Goal: Task Accomplishment & Management: Manage account settings

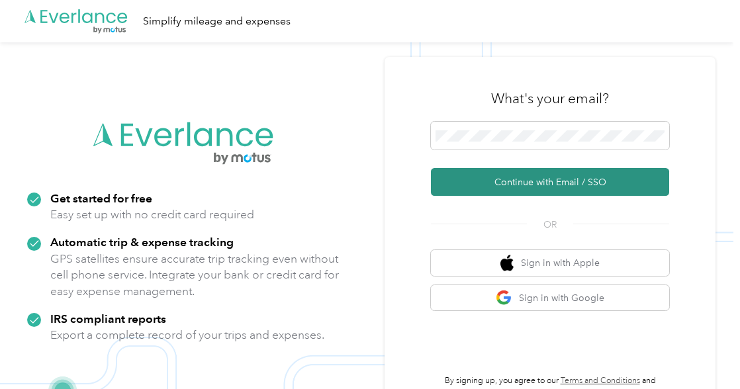
click at [570, 183] on button "Continue with Email / SSO" at bounding box center [550, 182] width 238 height 28
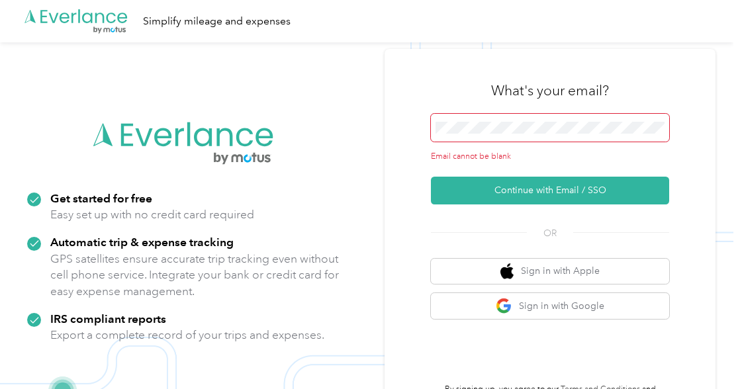
click at [536, 135] on span at bounding box center [550, 128] width 238 height 28
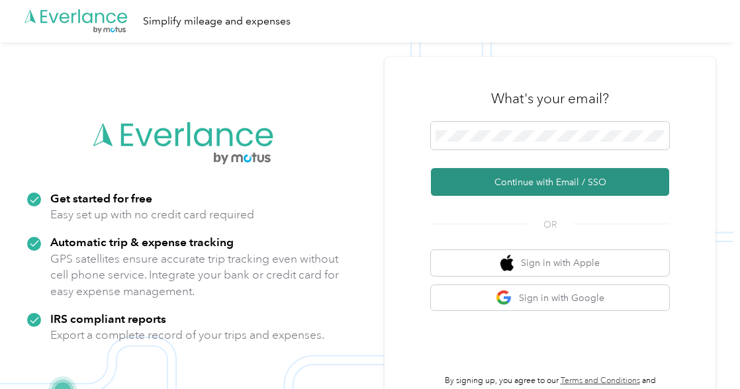
click at [539, 190] on button "Continue with Email / SSO" at bounding box center [550, 182] width 238 height 28
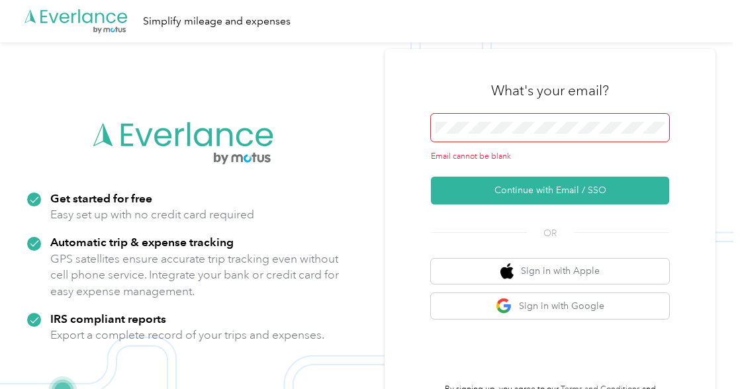
click at [499, 118] on span at bounding box center [550, 128] width 238 height 28
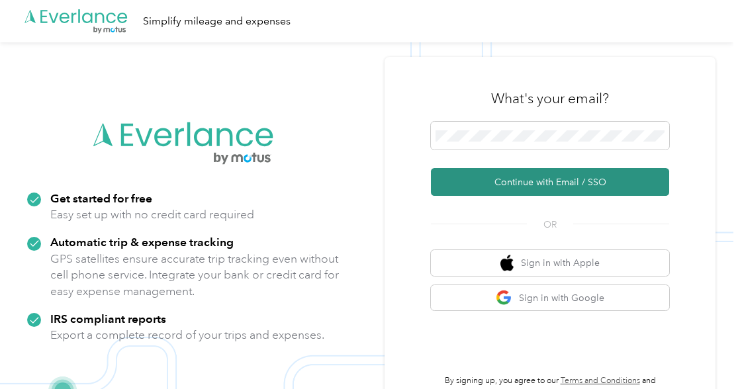
click at [512, 184] on button "Continue with Email / SSO" at bounding box center [550, 182] width 238 height 28
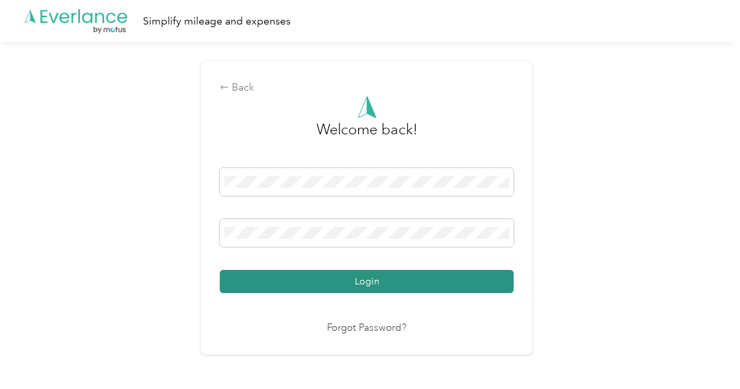
click at [428, 284] on button "Login" at bounding box center [367, 281] width 294 height 23
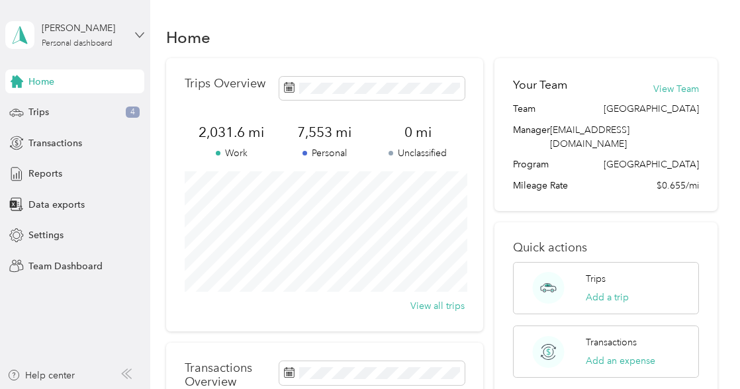
click at [136, 30] on icon at bounding box center [139, 34] width 9 height 9
click at [69, 110] on div "Team dashboard" at bounding box center [52, 106] width 71 height 14
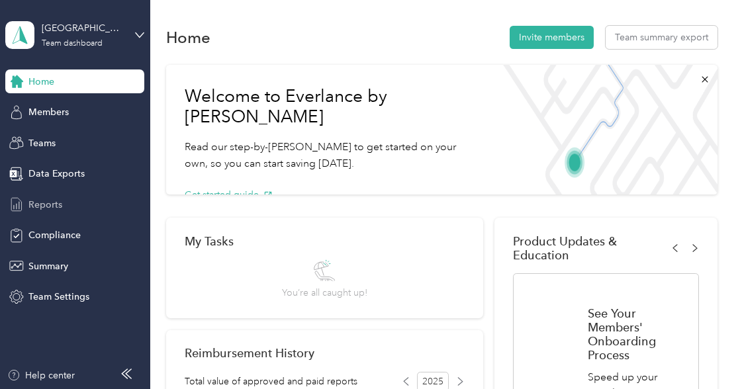
click at [59, 202] on span "Reports" at bounding box center [45, 205] width 34 height 14
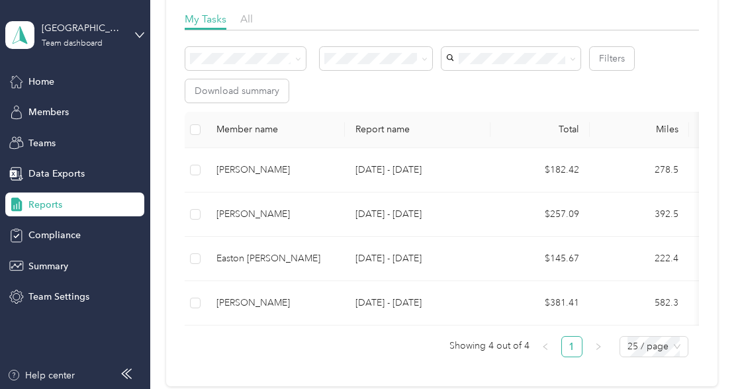
scroll to position [187, 0]
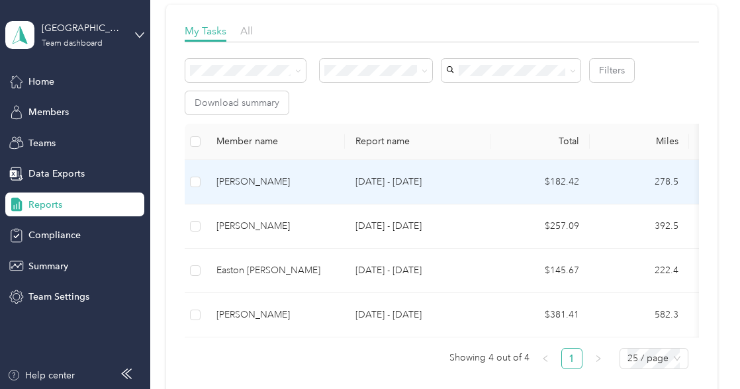
click at [301, 181] on div "Nicholas Braeseke Morrissey" at bounding box center [275, 182] width 118 height 15
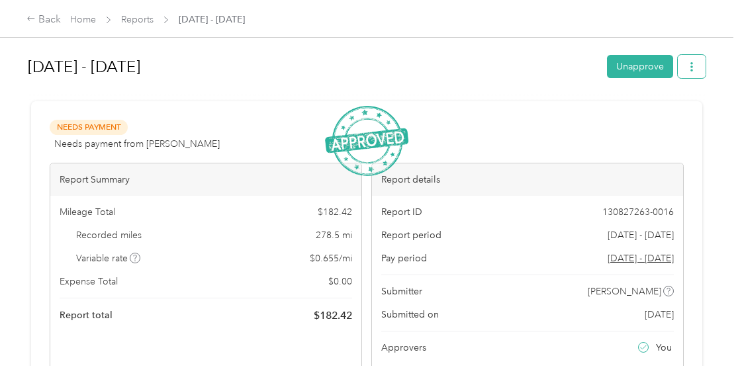
click at [693, 73] on button "button" at bounding box center [691, 66] width 28 height 23
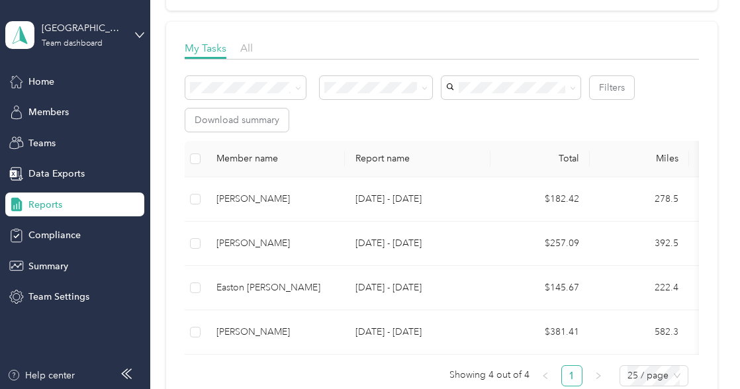
scroll to position [173, 0]
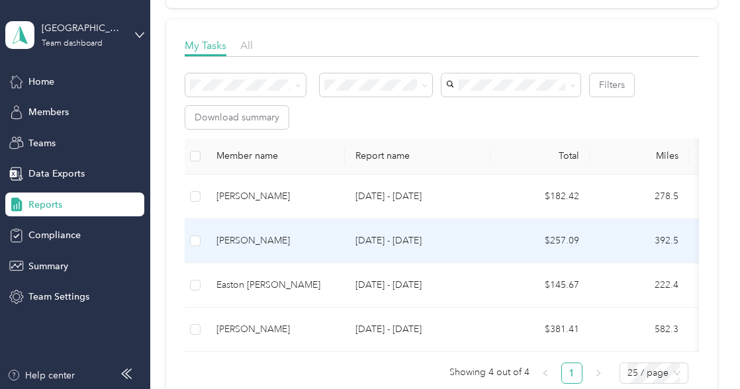
click at [342, 242] on td "Nicholas Braeseke Morrissey" at bounding box center [275, 241] width 139 height 44
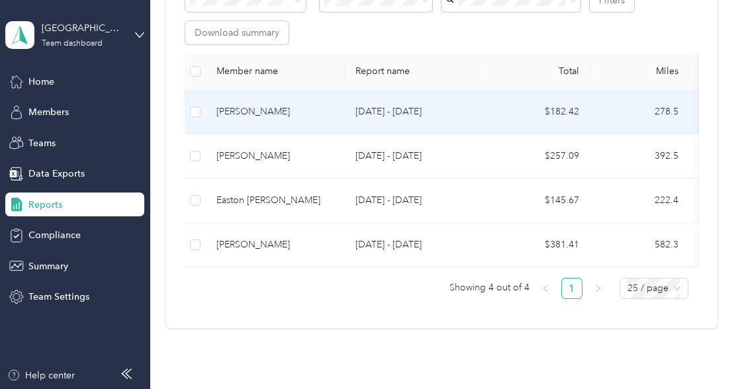
scroll to position [263, 0]
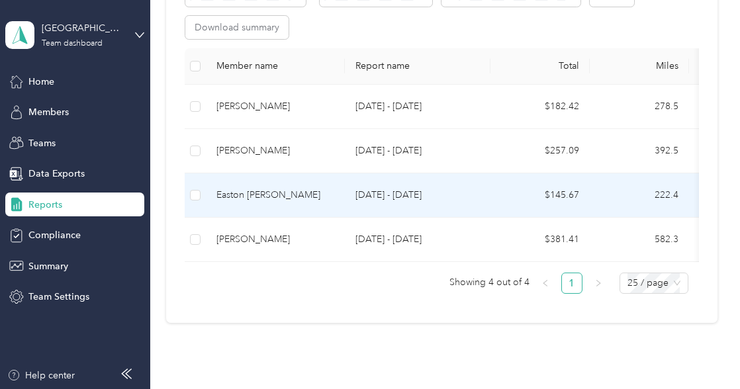
click at [349, 206] on td "Sep 1 - 30, 2025" at bounding box center [418, 195] width 146 height 44
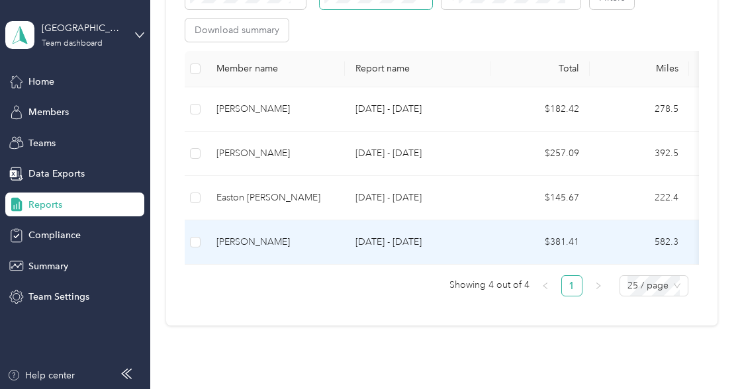
scroll to position [284, 0]
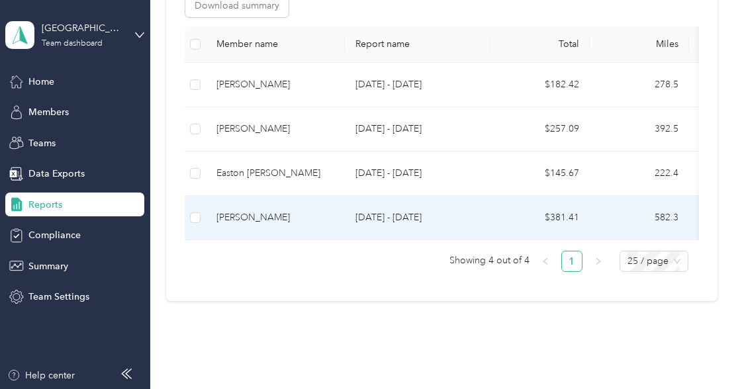
click at [343, 226] on td "Ricardo Montilla" at bounding box center [275, 218] width 139 height 44
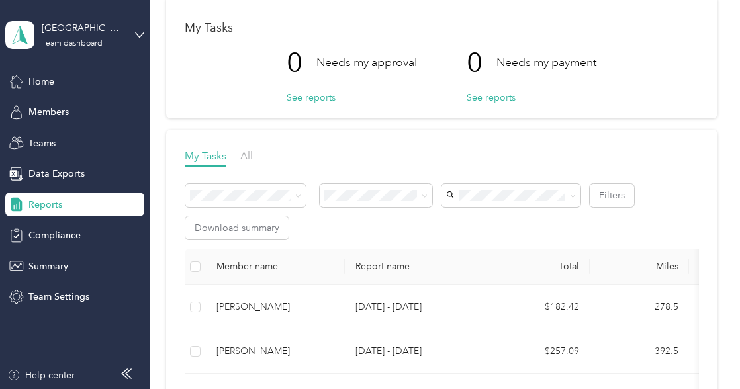
scroll to position [103, 0]
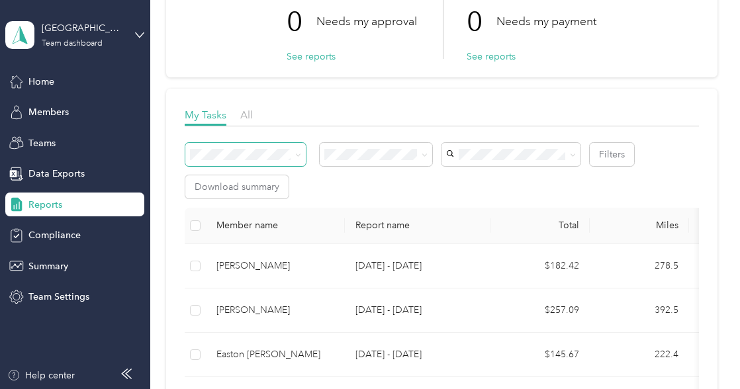
click at [226, 160] on span at bounding box center [245, 154] width 120 height 23
click at [361, 159] on span at bounding box center [376, 154] width 112 height 23
click at [49, 114] on span "Members" at bounding box center [48, 112] width 40 height 14
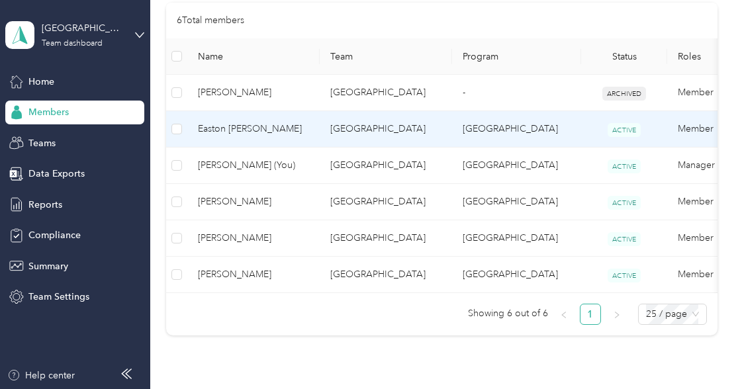
scroll to position [314, 0]
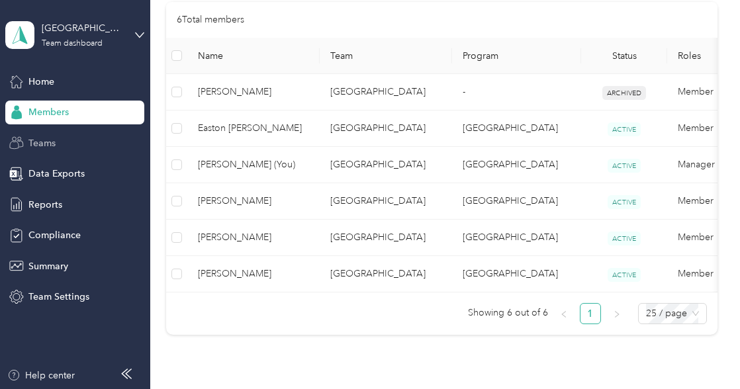
click at [75, 147] on div "Teams" at bounding box center [74, 143] width 139 height 24
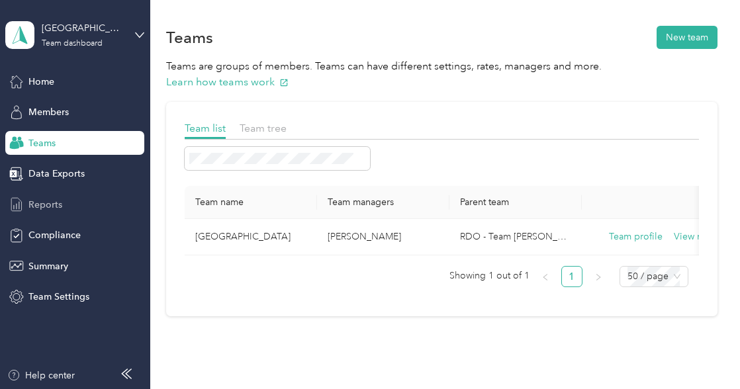
click at [52, 203] on span "Reports" at bounding box center [45, 205] width 34 height 14
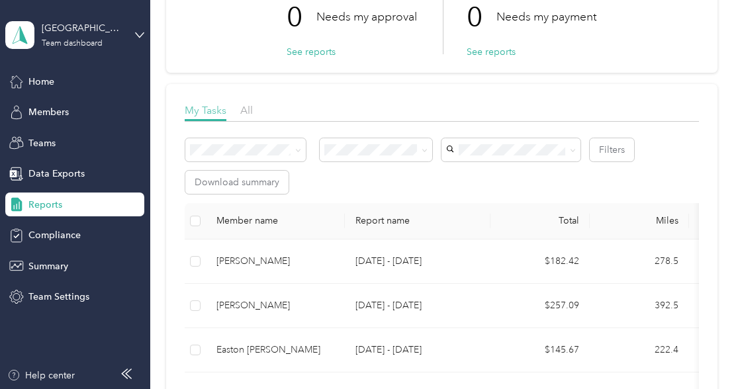
scroll to position [117, 0]
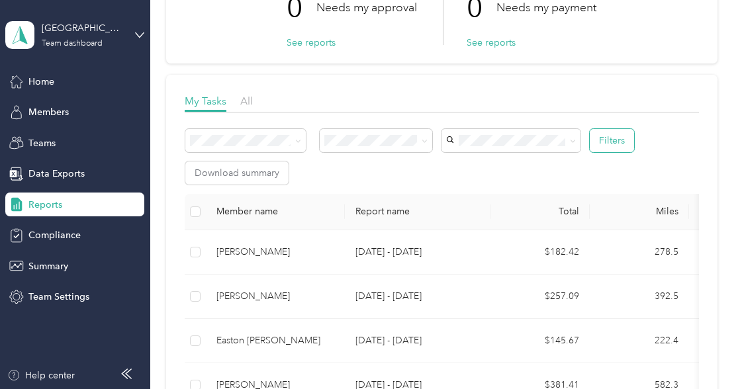
click at [604, 149] on button "Filters" at bounding box center [611, 140] width 44 height 23
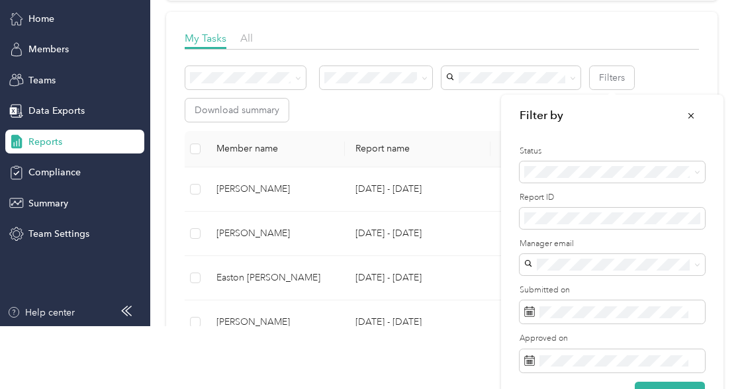
scroll to position [62, 0]
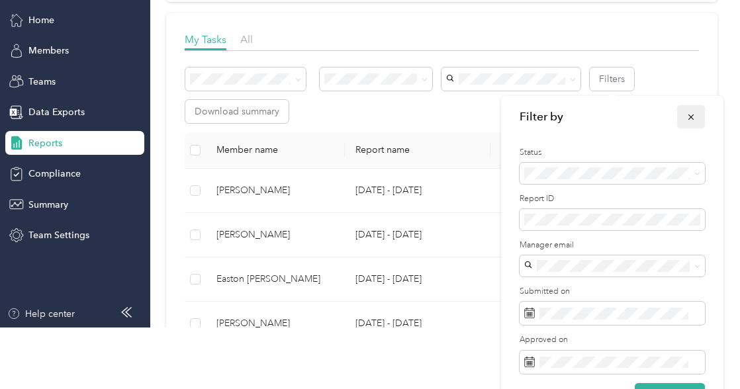
click at [687, 117] on icon "button" at bounding box center [690, 116] width 9 height 9
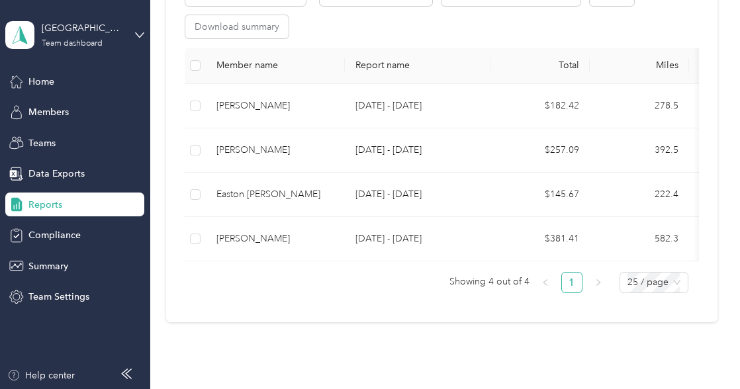
scroll to position [264, 0]
